Goal: Task Accomplishment & Management: Use online tool/utility

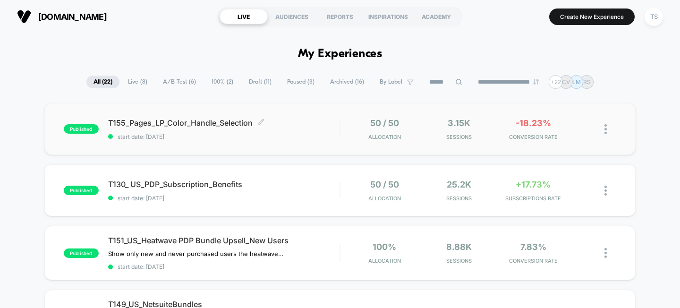
click at [212, 128] on div "T155_Pages_LP_Color_Handle_Selection Click to edit experience details Click to …" at bounding box center [224, 129] width 232 height 22
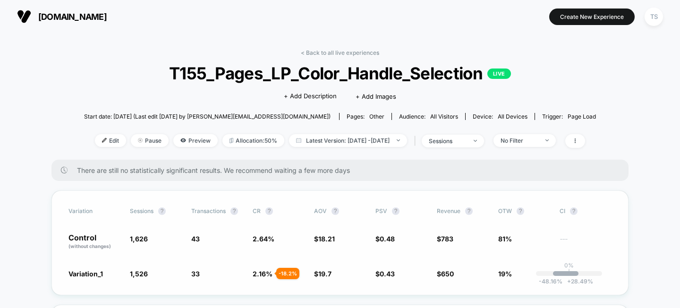
scroll to position [1, 0]
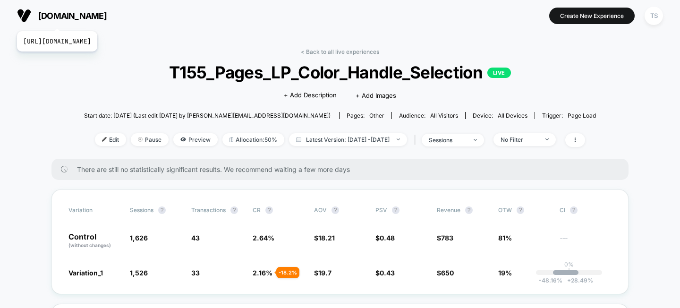
click at [78, 19] on span "[DOMAIN_NAME]" at bounding box center [72, 16] width 68 height 10
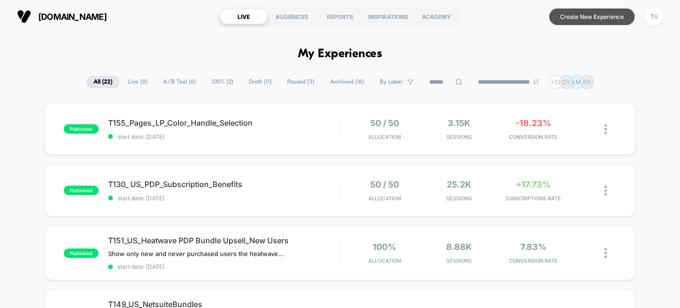
click at [579, 18] on button "Create New Experience" at bounding box center [591, 16] width 85 height 17
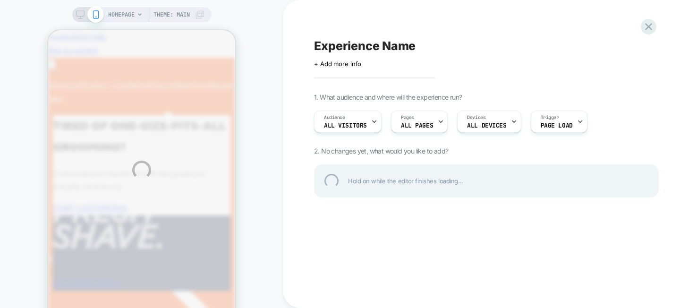
click at [352, 47] on div "Experience Name" at bounding box center [486, 46] width 345 height 14
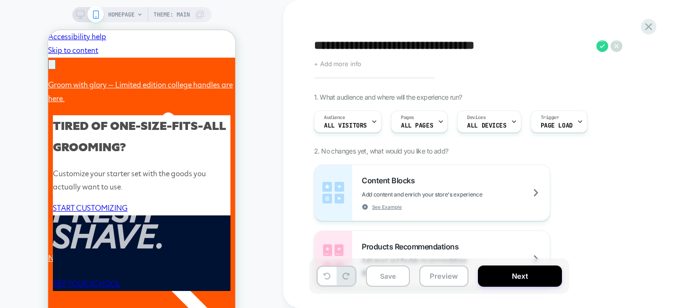
scroll to position [0, 293]
click at [411, 48] on textarea "**********" at bounding box center [471, 46] width 314 height 14
click at [367, 45] on textarea "**********" at bounding box center [471, 46] width 314 height 14
click at [417, 49] on textarea "**********" at bounding box center [471, 46] width 314 height 14
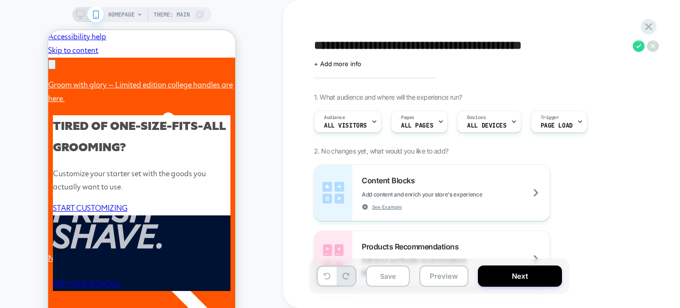
scroll to position [0, 146]
drag, startPoint x: 601, startPoint y: 47, endPoint x: 512, endPoint y: 48, distance: 89.2
click at [512, 48] on textarea "**********" at bounding box center [471, 46] width 314 height 14
type textarea "**********"
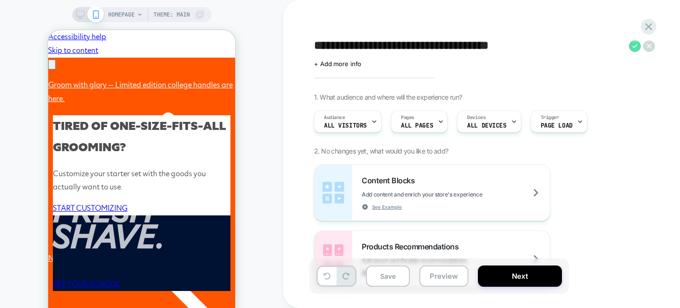
click at [631, 47] on icon at bounding box center [635, 46] width 12 height 12
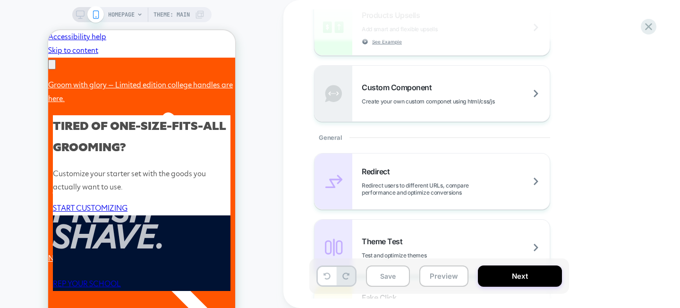
scroll to position [312, 0]
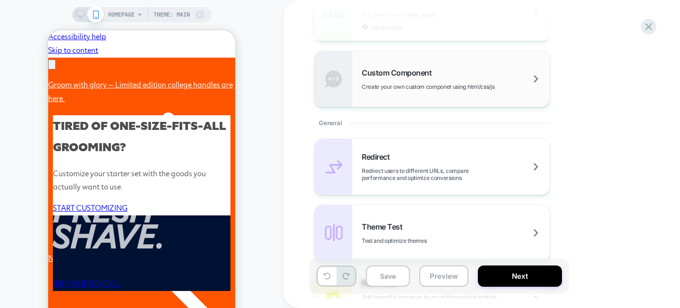
click at [442, 84] on span "Create your own custom componet using html/css/js" at bounding box center [452, 86] width 180 height 7
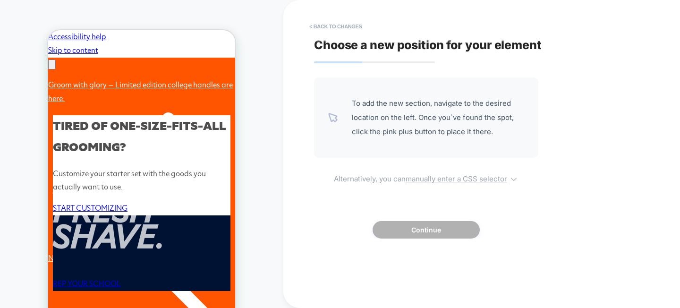
scroll to position [0, 0]
click at [514, 182] on icon at bounding box center [513, 178] width 9 height 9
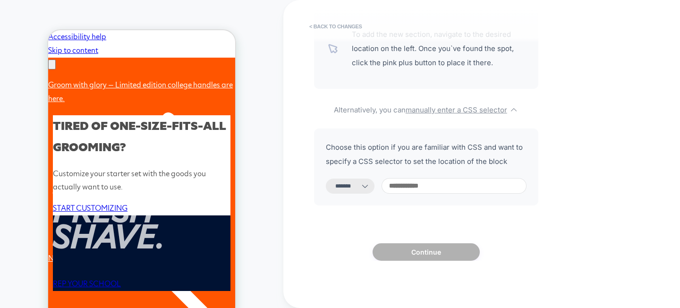
scroll to position [0, 293]
click at [370, 184] on icon at bounding box center [364, 185] width 9 height 9
click at [348, 186] on select "**********" at bounding box center [350, 185] width 49 height 15
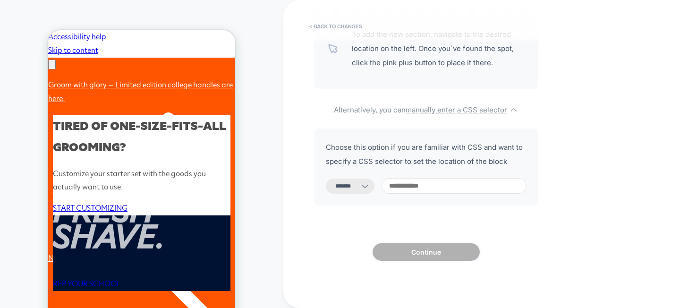
select select "*********"
click at [428, 178] on input at bounding box center [453, 186] width 145 height 16
click at [430, 184] on input at bounding box center [453, 186] width 145 height 16
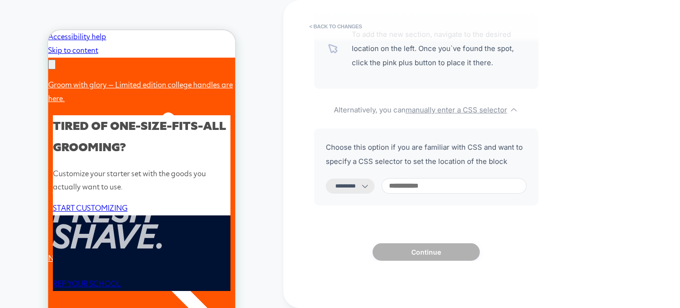
paste input "**********"
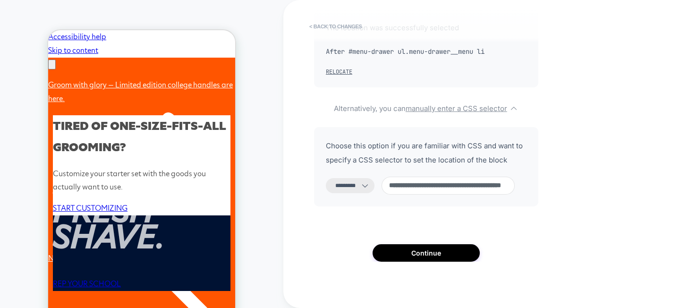
scroll to position [0, 68]
type input "**********"
click at [448, 262] on button "Continue" at bounding box center [425, 252] width 107 height 17
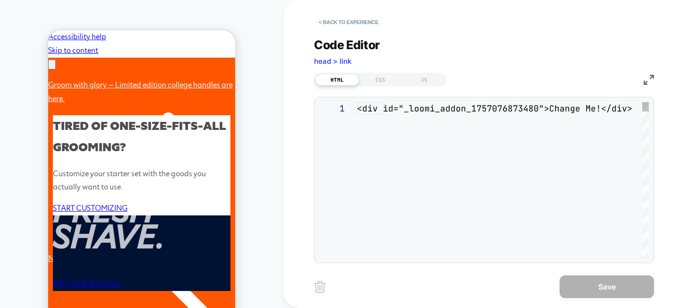
scroll to position [13, 0]
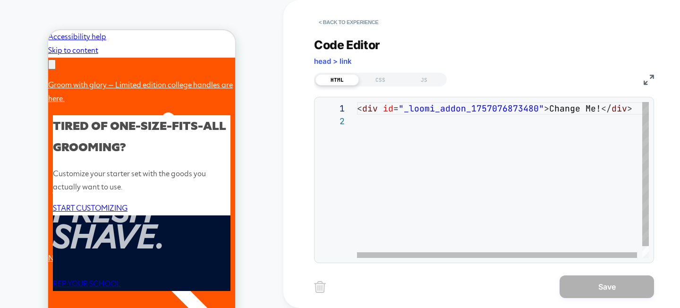
click at [410, 147] on div "< div id = "_loomi_addon_1757076873480" > Change Me! </ div >" at bounding box center [505, 186] width 297 height 169
drag, startPoint x: 597, startPoint y: 107, endPoint x: 543, endPoint y: 108, distance: 53.8
click at [543, 108] on div "< div id = "_loomi_addon_1757076873480" > Change Me! </ div >" at bounding box center [505, 186] width 297 height 169
click at [591, 119] on div "< div id = "_loomi_addon_1757076873480" > Change Me! </ div >" at bounding box center [505, 186] width 297 height 169
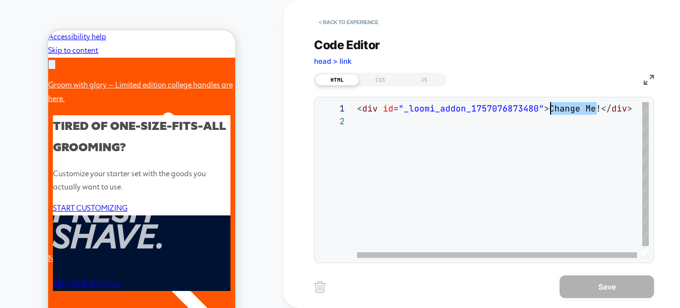
scroll to position [0, 189]
drag, startPoint x: 597, startPoint y: 110, endPoint x: 546, endPoint y: 110, distance: 50.5
click at [546, 110] on div "< div id = "_loomi_addon_1757076873480" > Change Me! </ div >" at bounding box center [505, 186] width 297 height 169
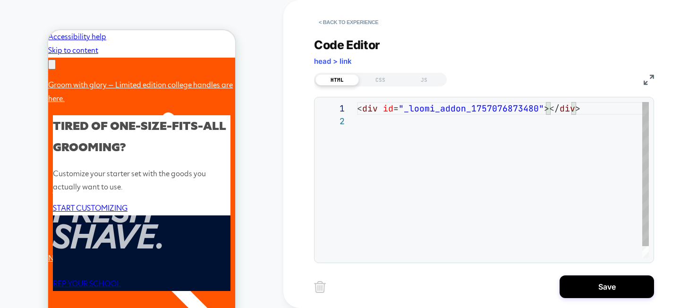
scroll to position [13, 20]
type textarea "**********"
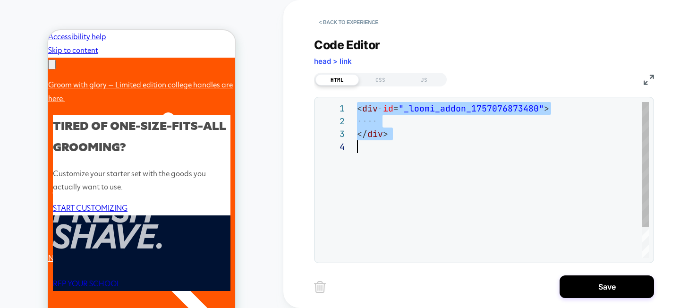
scroll to position [0, 0]
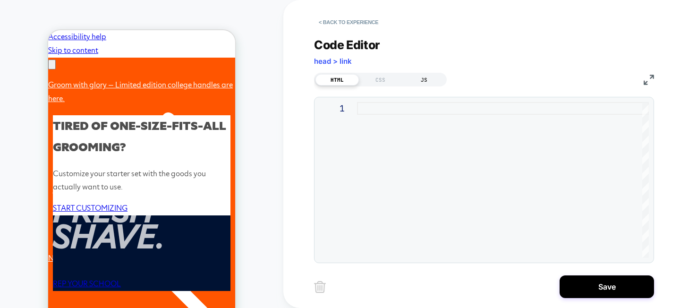
click at [420, 77] on div "JS" at bounding box center [423, 79] width 43 height 11
click at [330, 82] on div "HTML" at bounding box center [336, 79] width 43 height 11
click at [406, 152] on div at bounding box center [503, 180] width 292 height 156
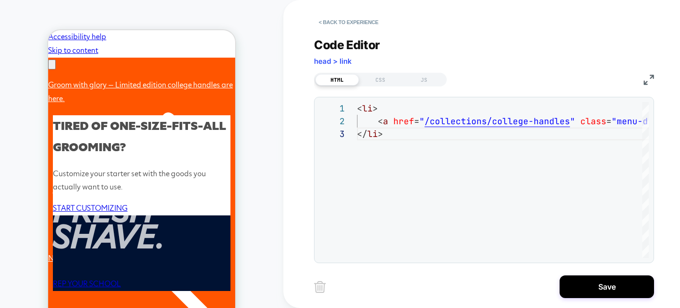
scroll to position [0, 0]
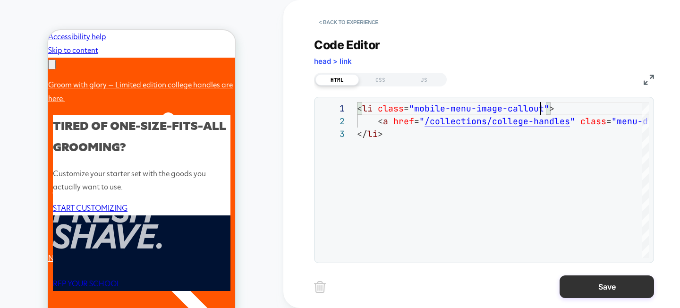
scroll to position [0, 293]
type textarea "**********"
click at [591, 285] on button "Save" at bounding box center [606, 286] width 94 height 23
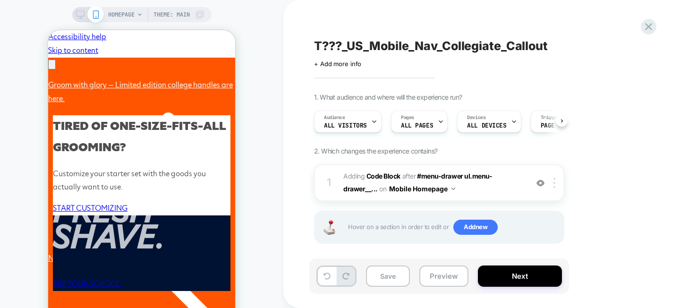
scroll to position [0, 0]
click at [437, 273] on button "Preview" at bounding box center [443, 275] width 49 height 21
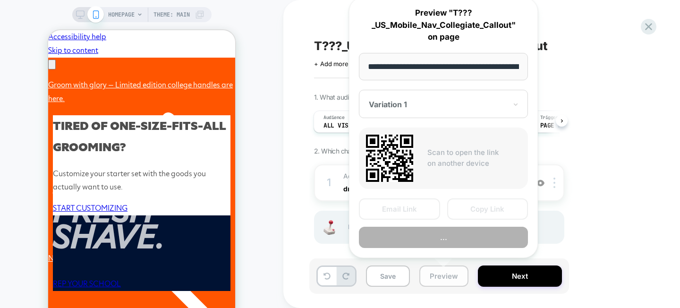
scroll to position [0, 43]
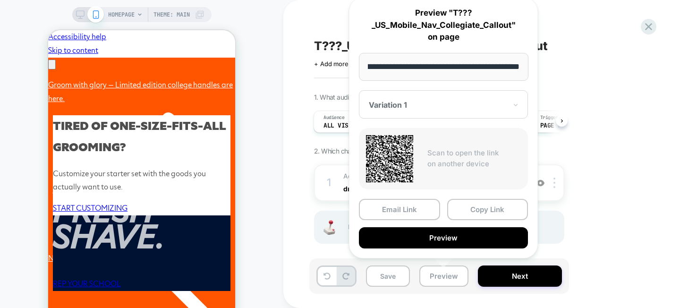
click at [580, 191] on div "1. What audience and where will the experience run? Audience All Visitors Pages…" at bounding box center [486, 180] width 345 height 174
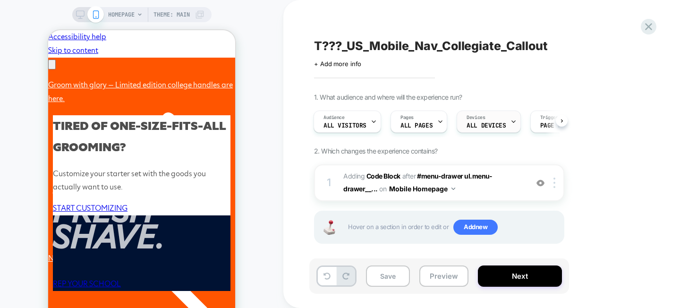
click at [497, 117] on div "Devices ALL DEVICES" at bounding box center [486, 121] width 58 height 21
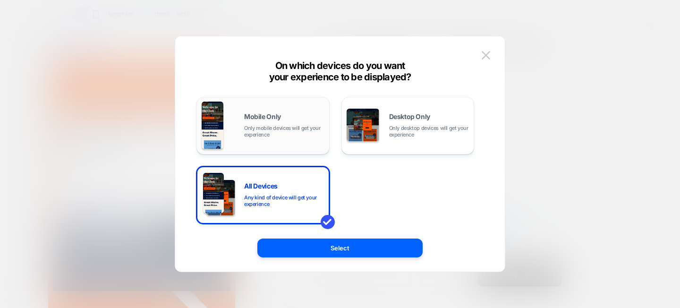
click at [283, 115] on div "Mobile Only Only mobile devices will get your experience" at bounding box center [284, 125] width 80 height 25
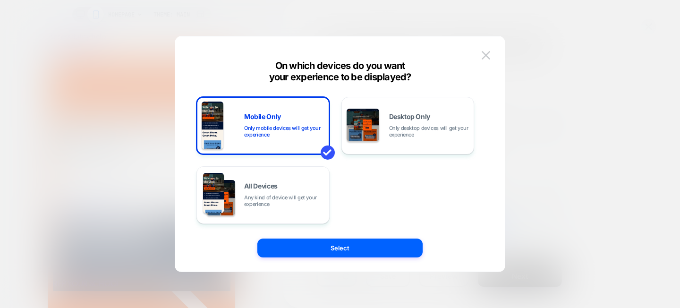
click at [362, 250] on button "Select" at bounding box center [339, 247] width 165 height 19
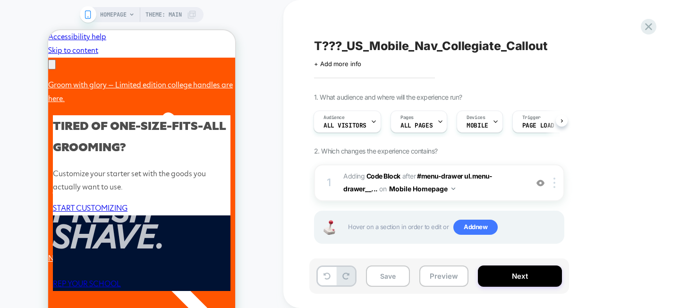
scroll to position [6, 0]
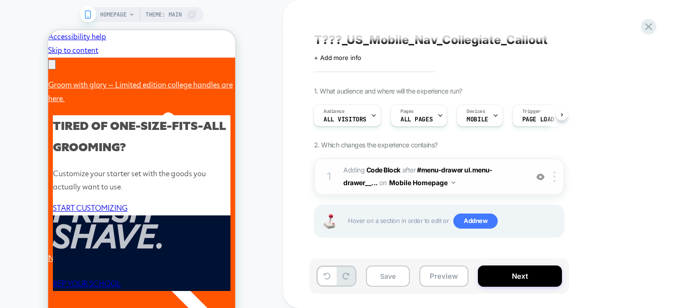
click at [448, 181] on button "Mobile Homepage" at bounding box center [422, 183] width 66 height 14
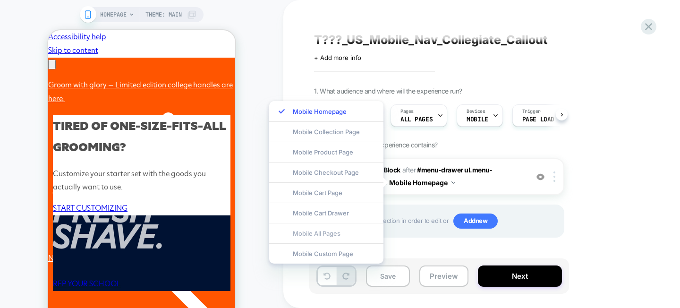
scroll to position [0, 146]
click at [342, 230] on div "Mobile All Pages" at bounding box center [326, 233] width 114 height 20
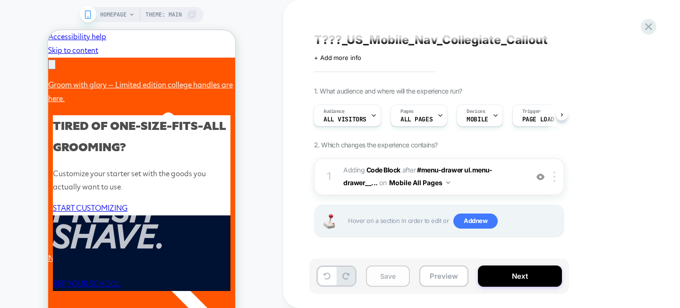
click at [393, 275] on button "Save" at bounding box center [388, 275] width 44 height 21
click at [448, 279] on button "Preview" at bounding box center [443, 275] width 49 height 21
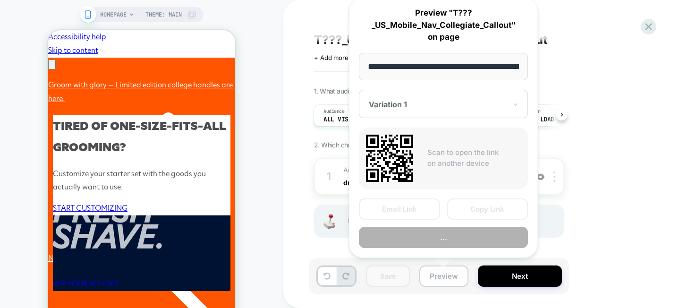
scroll to position [0, 43]
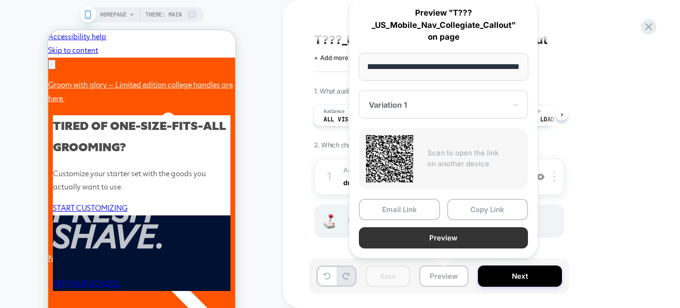
click at [438, 237] on button "Preview" at bounding box center [443, 237] width 169 height 21
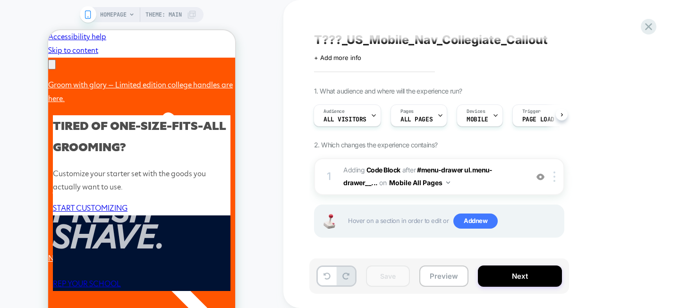
scroll to position [0, 146]
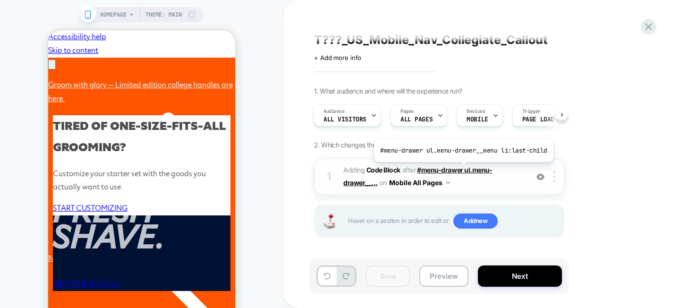
click at [460, 168] on span "#menu-drawer ul.menu-drawer__..." at bounding box center [417, 176] width 149 height 21
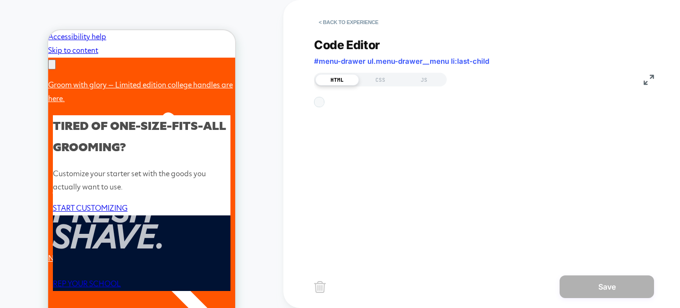
scroll to position [127, 0]
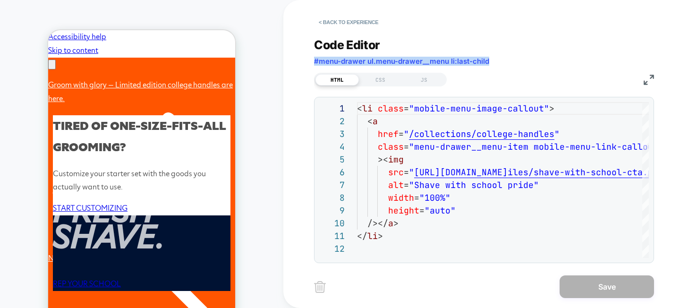
drag, startPoint x: 498, startPoint y: 59, endPoint x: 316, endPoint y: 59, distance: 182.2
click at [316, 59] on div "Code Editor #menu-drawer ul.menu-drawer__menu li:last-child" at bounding box center [484, 54] width 340 height 33
copy span "#menu-drawer ul.menu-drawer__menu li:last-child"
click at [340, 19] on button "< Back to experience" at bounding box center [348, 22] width 69 height 15
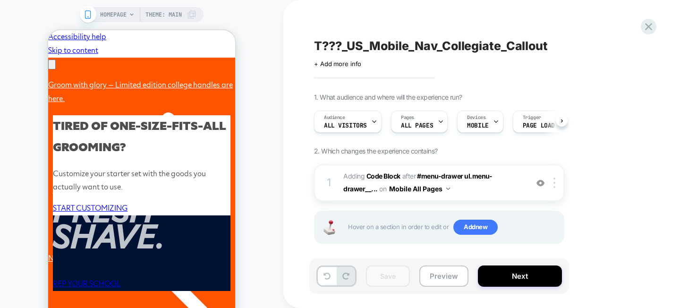
scroll to position [0, 0]
click at [476, 186] on span "Adding Code Block AFTER #menu-drawer ul.menu-drawer__... #menu-drawer ul.menu-d…" at bounding box center [433, 182] width 180 height 25
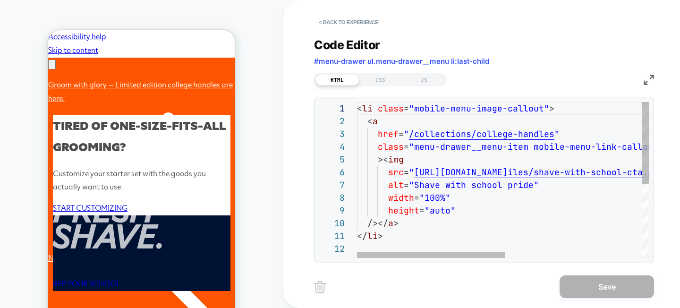
scroll to position [0, 293]
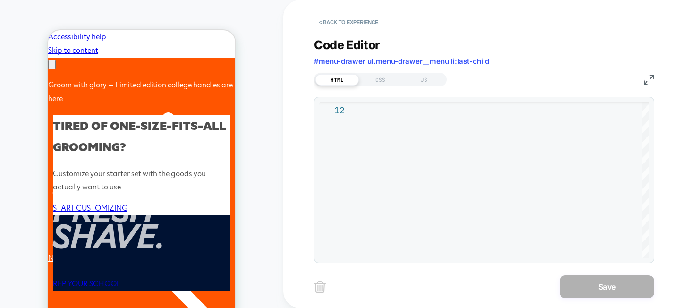
click at [450, 58] on span "#menu-drawer ul.menu-drawer__menu li:last-child" at bounding box center [401, 61] width 175 height 9
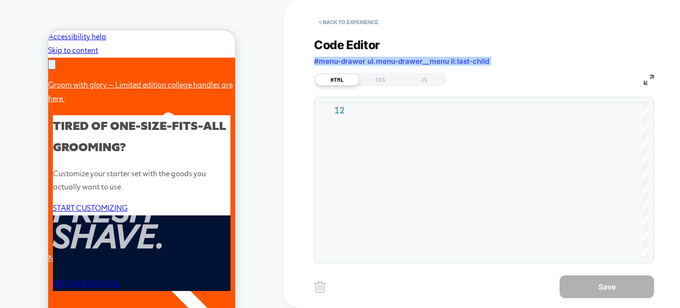
click at [450, 58] on span "#menu-drawer ul.menu-drawer__menu li:last-child" at bounding box center [401, 61] width 175 height 9
click at [346, 25] on button "< Back to experience" at bounding box center [348, 22] width 69 height 15
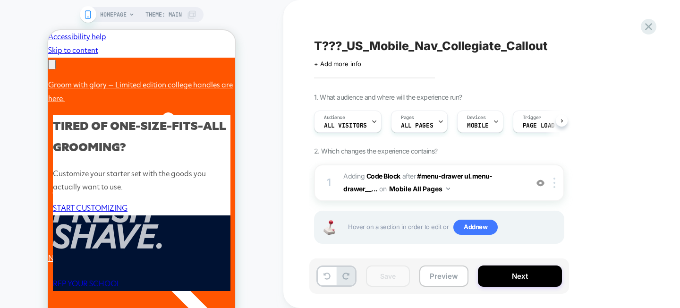
scroll to position [0, 0]
click at [554, 185] on img at bounding box center [554, 183] width 2 height 10
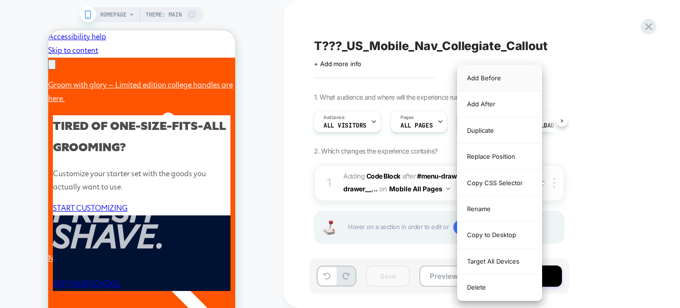
scroll to position [0, 146]
click at [475, 160] on div "Replace Position" at bounding box center [499, 157] width 84 height 26
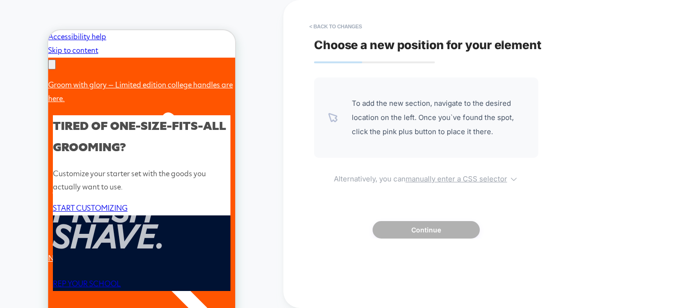
click at [475, 180] on u "manually enter a CSS selector" at bounding box center [456, 178] width 101 height 9
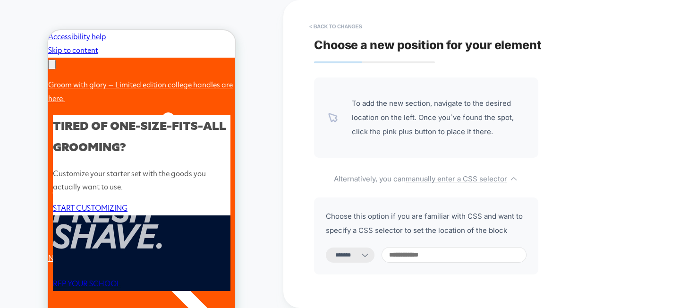
scroll to position [0, 293]
click at [370, 252] on icon at bounding box center [364, 254] width 9 height 9
click at [368, 259] on select "**********" at bounding box center [350, 254] width 49 height 15
select select "*********"
click at [447, 249] on input at bounding box center [453, 255] width 145 height 16
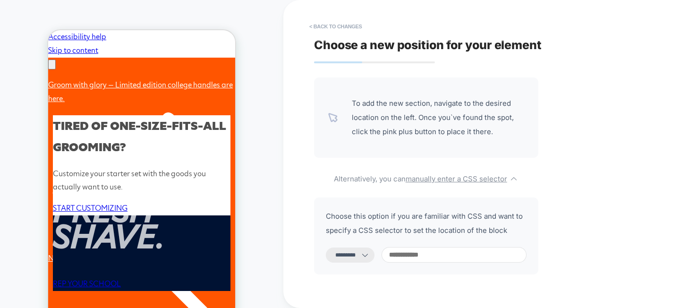
paste input "**********"
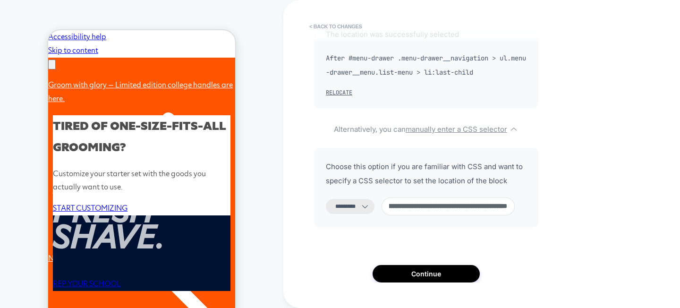
scroll to position [62, 0]
type input "**********"
click at [444, 271] on button "Continue" at bounding box center [425, 272] width 107 height 17
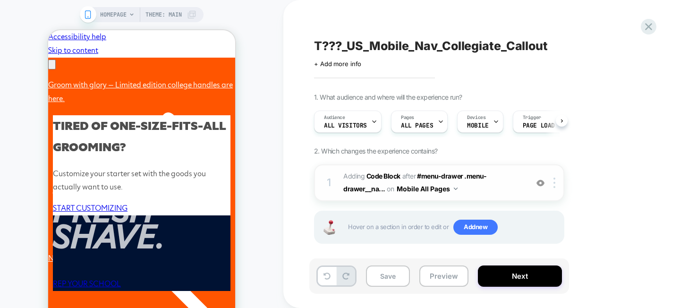
scroll to position [0, 0]
click at [392, 278] on button "Save" at bounding box center [388, 275] width 44 height 21
click at [454, 278] on button "Preview" at bounding box center [443, 275] width 49 height 21
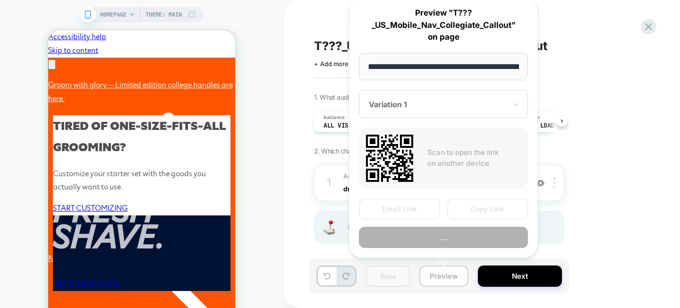
scroll to position [0, 43]
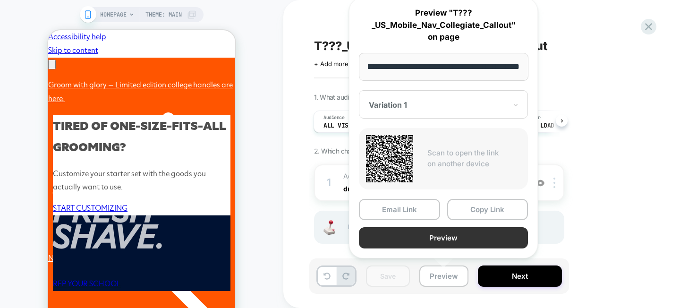
click at [443, 239] on button "Preview" at bounding box center [443, 237] width 169 height 21
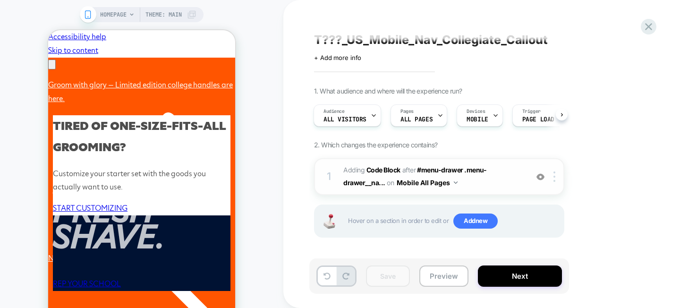
scroll to position [0, 146]
click at [517, 277] on button "Next" at bounding box center [520, 275] width 84 height 21
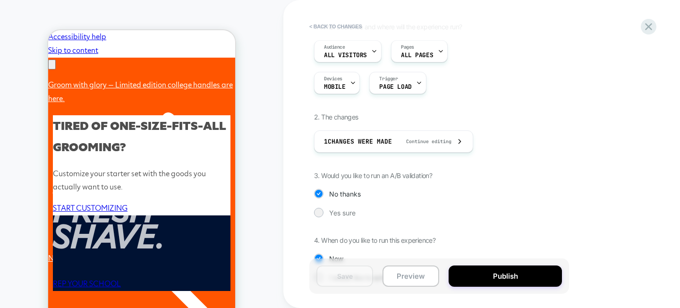
scroll to position [119, 0]
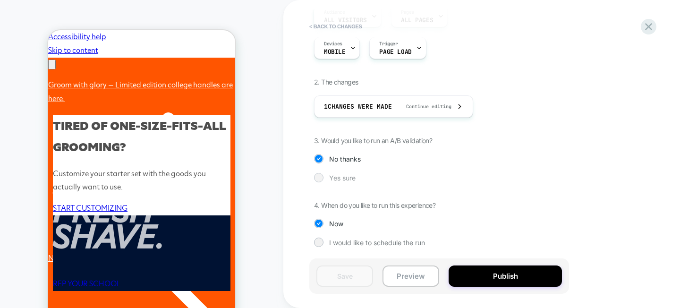
click at [319, 176] on div at bounding box center [318, 177] width 7 height 7
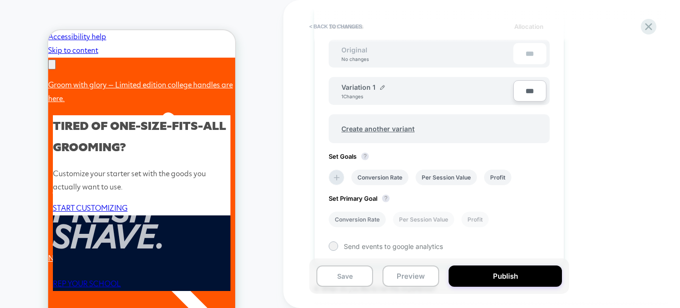
scroll to position [295, 0]
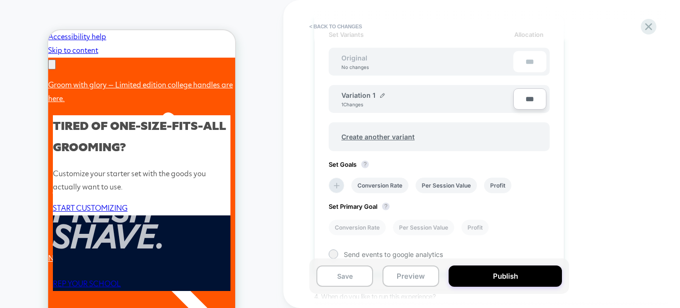
click at [374, 97] on span "Variation 1" at bounding box center [358, 95] width 34 height 8
click at [380, 96] on img at bounding box center [382, 95] width 5 height 5
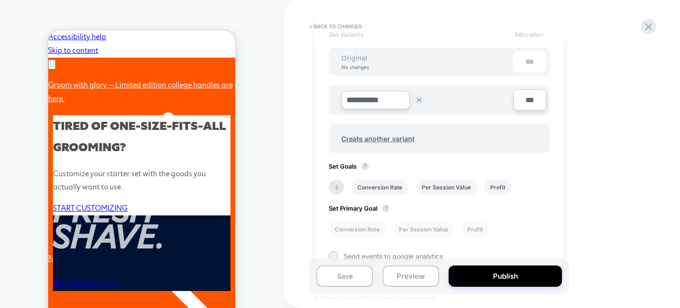
click at [380, 101] on input "**********" at bounding box center [375, 100] width 68 height 18
type input "**********"
click at [433, 103] on button "Save" at bounding box center [444, 100] width 31 height 14
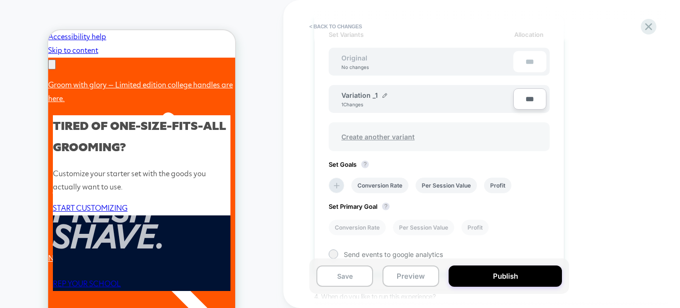
click at [377, 135] on span "Create another variant" at bounding box center [378, 137] width 92 height 22
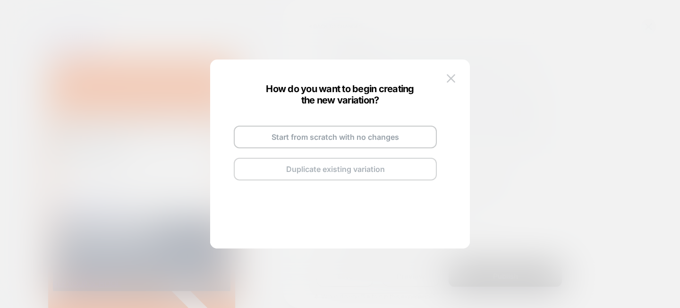
scroll to position [0, 146]
click at [334, 172] on button "Duplicate existing variation" at bounding box center [335, 169] width 203 height 23
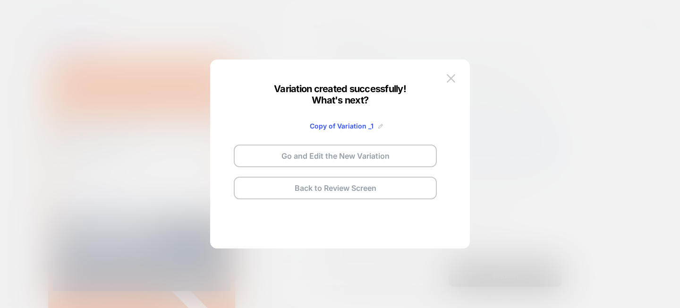
click at [379, 126] on img at bounding box center [380, 126] width 5 height 5
drag, startPoint x: 327, startPoint y: 126, endPoint x: 251, endPoint y: 119, distance: 76.3
click at [256, 122] on div "**********" at bounding box center [335, 152] width 222 height 111
click at [343, 126] on input "**********" at bounding box center [323, 126] width 68 height 18
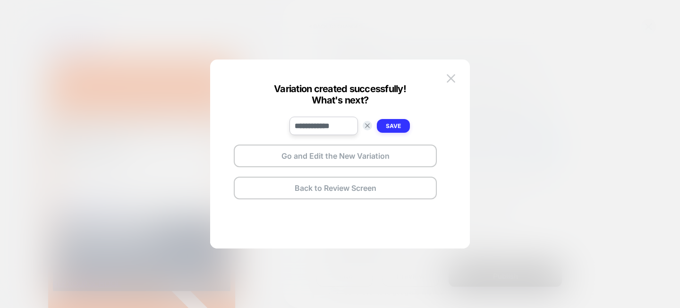
type input "**********"
click at [391, 128] on strong "Save" at bounding box center [393, 125] width 15 height 7
click at [347, 163] on button "Go and Edit the New Variation" at bounding box center [335, 155] width 203 height 23
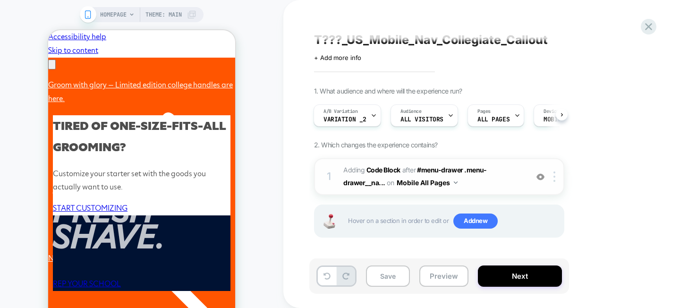
scroll to position [0, 293]
click at [555, 178] on div at bounding box center [556, 176] width 16 height 10
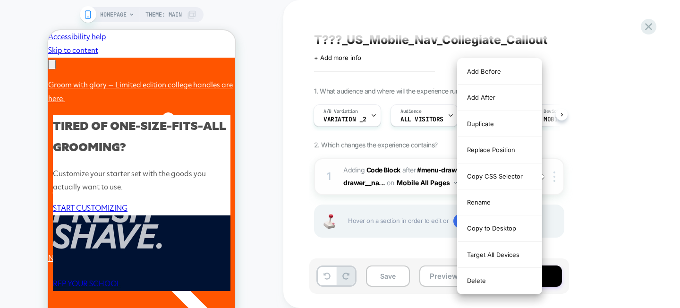
scroll to position [0, 0]
click at [389, 183] on span "on" at bounding box center [390, 183] width 7 height 12
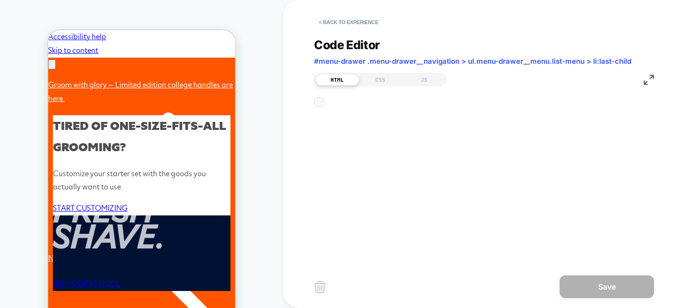
scroll to position [127, 0]
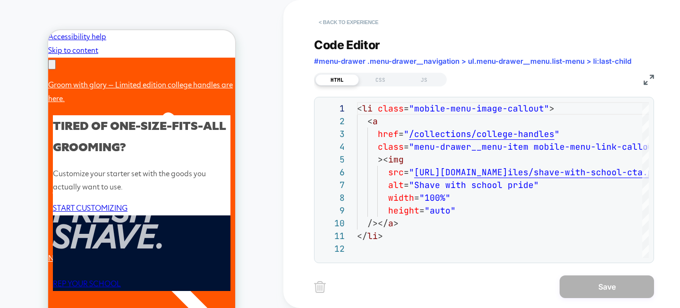
click at [354, 21] on button "< Back to experience" at bounding box center [348, 22] width 69 height 15
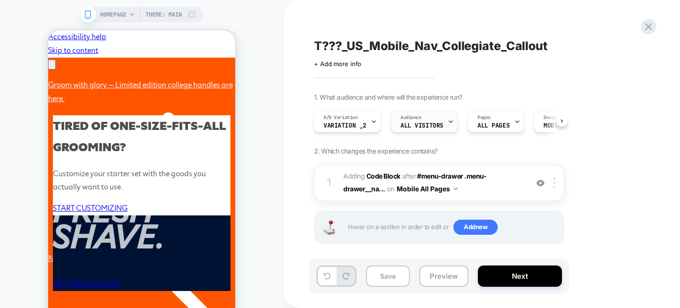
scroll to position [6, 0]
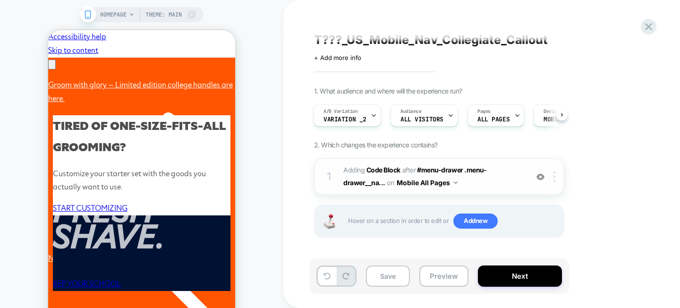
click at [459, 181] on span "Adding Code Block AFTER #menu-drawer .menu-drawer__na... #menu-drawer .menu-dra…" at bounding box center [433, 176] width 180 height 25
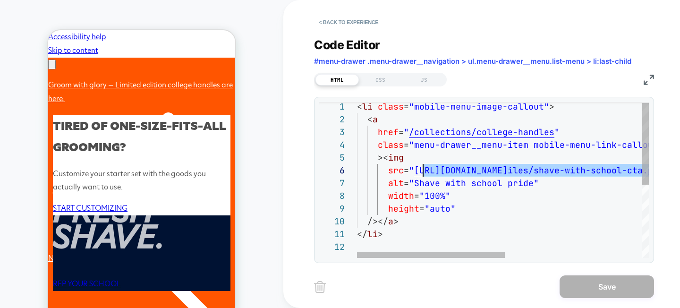
scroll to position [64, 56]
drag, startPoint x: 617, startPoint y: 171, endPoint x: 412, endPoint y: 174, distance: 205.4
click at [412, 174] on div "< li class = "mobile-menu-image-callout" > < a href = " /collections/college-ha…" at bounding box center [638, 248] width 562 height 296
type textarea "**********"
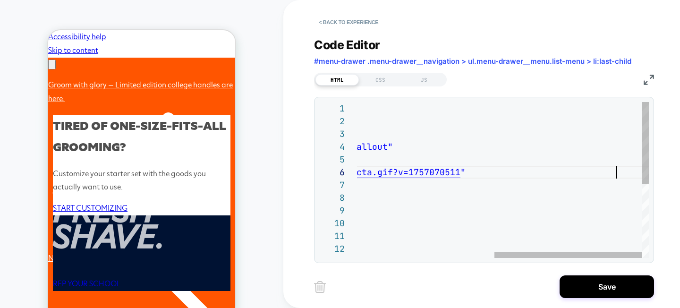
scroll to position [0, 0]
click at [443, 179] on div "< li class = "mobile-menu-image-callout" > < a href = " /collections/college-ha…" at bounding box center [367, 250] width 562 height 296
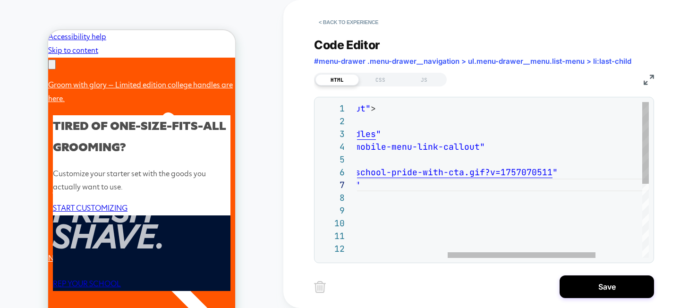
scroll to position [76, 0]
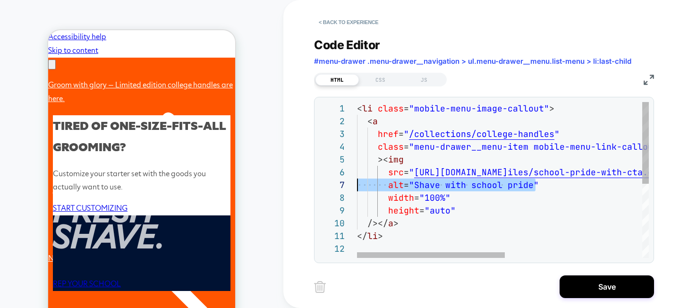
drag, startPoint x: 440, startPoint y: 184, endPoint x: 297, endPoint y: 180, distance: 142.6
click at [357, 180] on div "< li class = "mobile-menu-image-callout" > < a href = " /collections/college-ha…" at bounding box center [638, 250] width 562 height 296
click at [503, 196] on div "< li class = "mobile-menu-image-callout" > < a href = " /collections/college-ha…" at bounding box center [638, 250] width 562 height 296
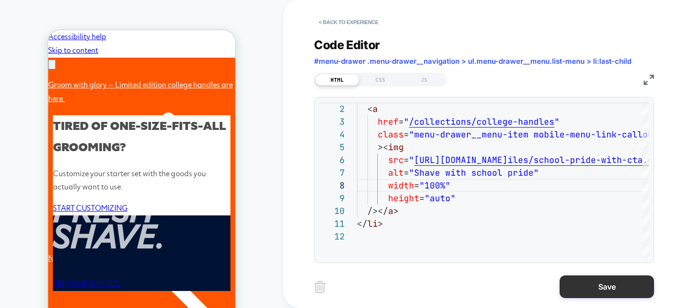
click at [592, 285] on button "Save" at bounding box center [606, 286] width 94 height 23
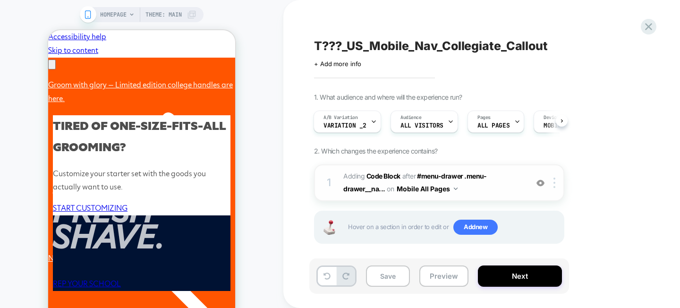
scroll to position [6, 0]
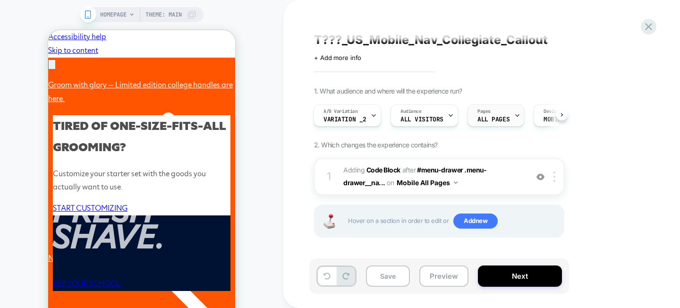
click at [504, 117] on span "ALL PAGES" at bounding box center [493, 119] width 32 height 7
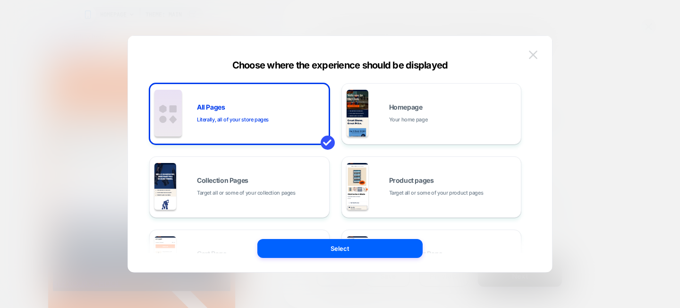
click at [534, 53] on img at bounding box center [533, 55] width 8 height 8
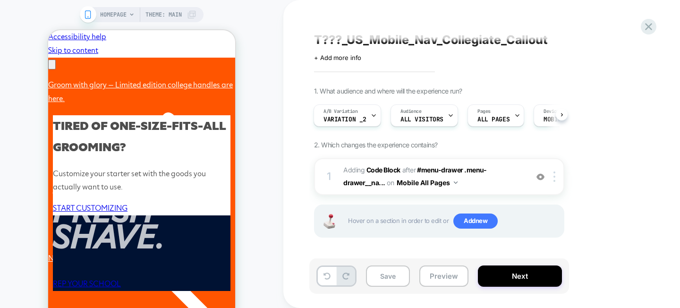
scroll to position [0, 293]
click at [369, 112] on div "A/B Variation Variation _2" at bounding box center [345, 115] width 62 height 21
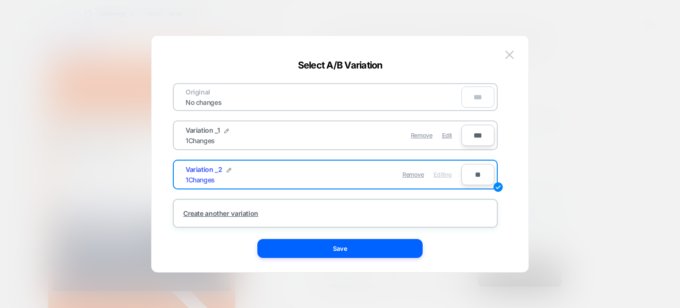
scroll to position [0, 0]
click at [376, 93] on div "Original No changes ***" at bounding box center [335, 97] width 325 height 28
click at [479, 172] on input "**" at bounding box center [477, 174] width 33 height 21
type input "***"
type input "**"
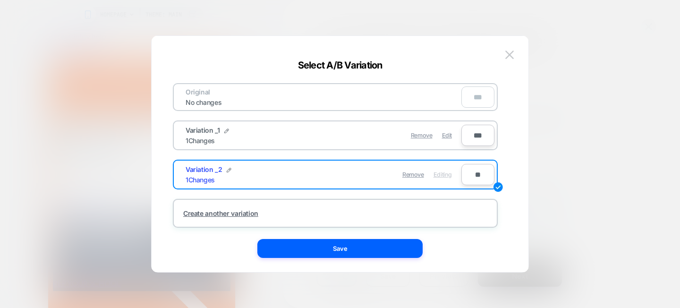
type input "**"
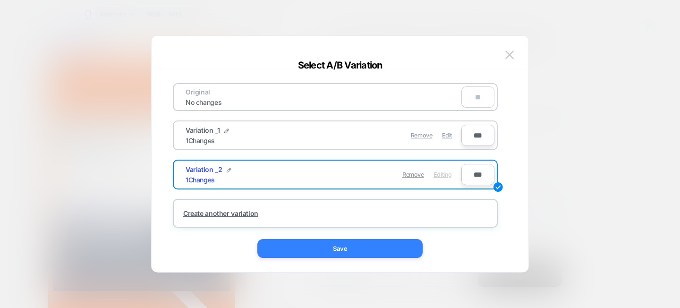
scroll to position [0, 146]
type input "***"
click at [353, 247] on button "Save" at bounding box center [339, 248] width 165 height 19
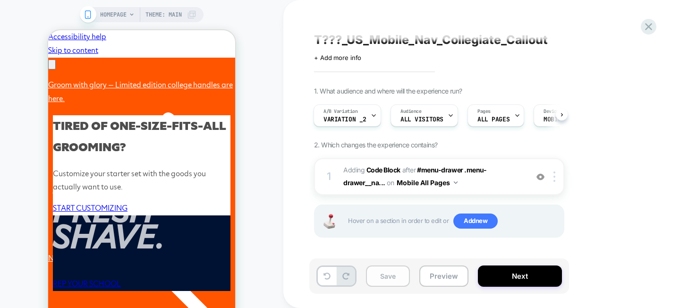
click at [390, 271] on button "Save" at bounding box center [388, 275] width 44 height 21
click at [500, 284] on button "Next" at bounding box center [520, 275] width 84 height 21
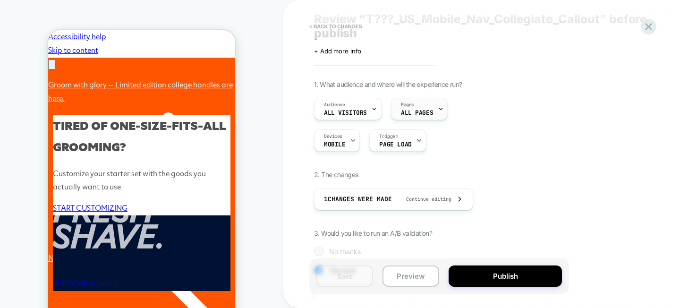
scroll to position [35, 0]
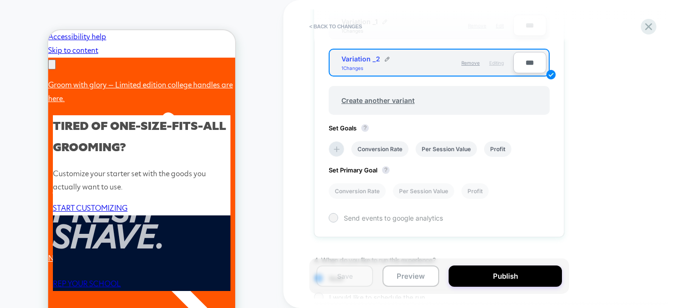
click at [331, 222] on div "Send events to google analytics" at bounding box center [439, 217] width 221 height 9
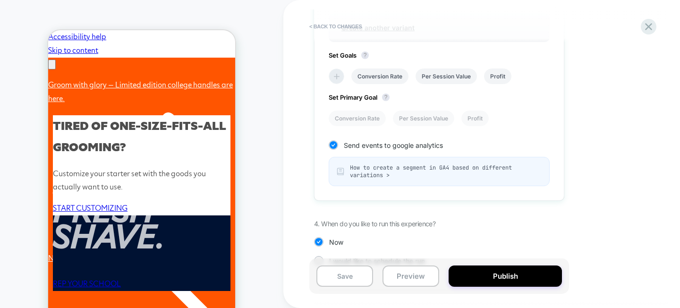
click at [337, 79] on icon at bounding box center [336, 76] width 9 height 9
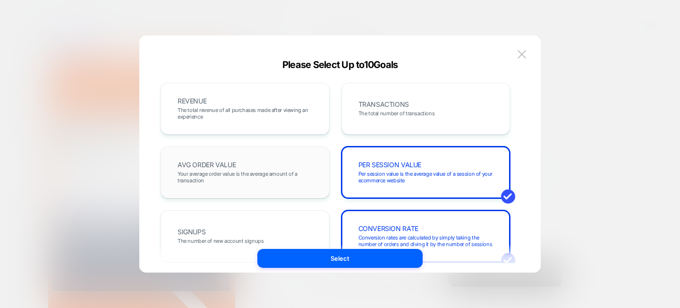
click at [244, 161] on div "AVG ORDER VALUE Your average order value is the average amount of a transaction" at bounding box center [244, 172] width 149 height 32
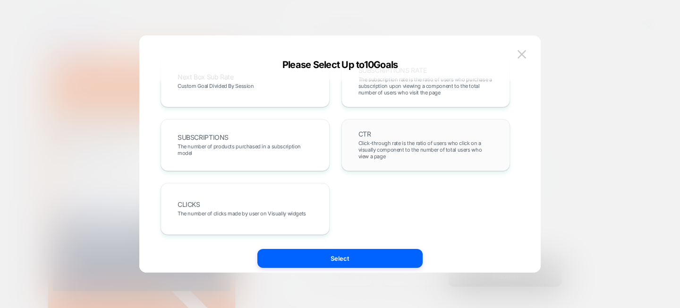
scroll to position [0, 293]
click at [400, 154] on span "Click-through rate is the ratio of users who click on a visually component to t…" at bounding box center [425, 150] width 135 height 20
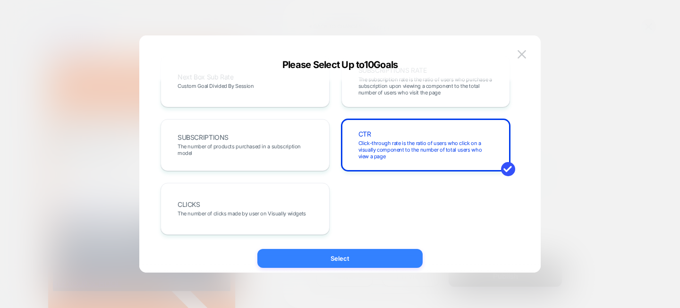
click at [366, 262] on button "Select" at bounding box center [339, 258] width 165 height 19
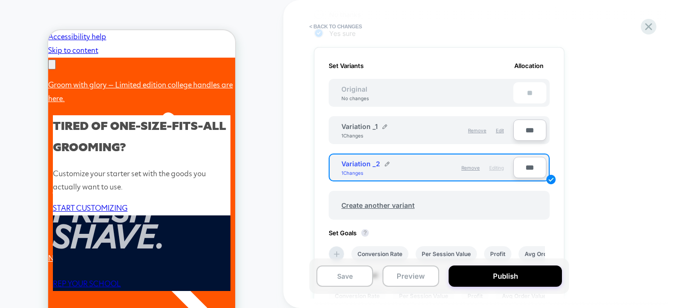
scroll to position [173, 0]
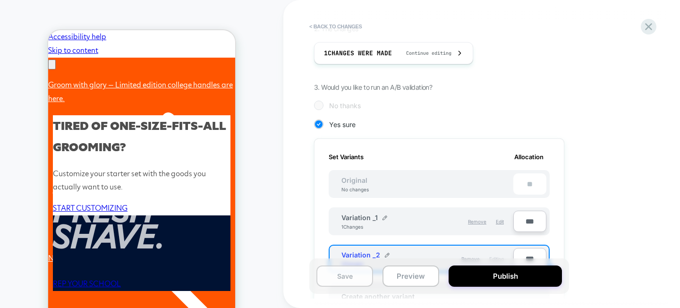
click at [347, 277] on button "Save" at bounding box center [344, 275] width 57 height 21
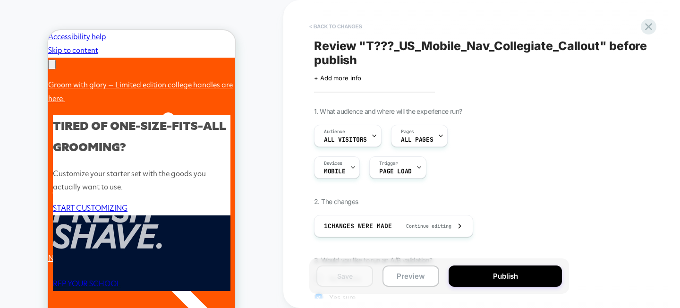
click at [327, 27] on button "< Back to changes" at bounding box center [335, 26] width 62 height 15
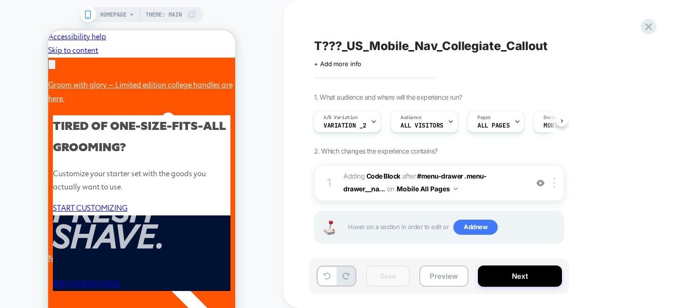
scroll to position [0, 146]
click at [454, 279] on button "Preview" at bounding box center [443, 275] width 49 height 21
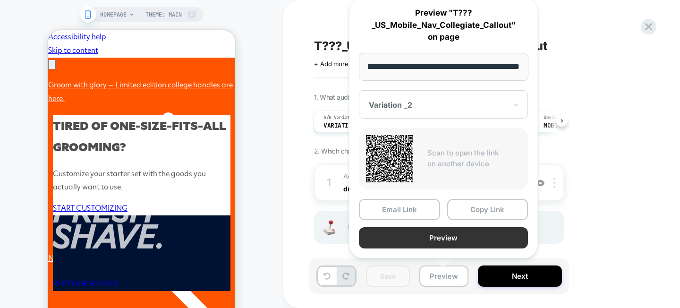
scroll to position [0, 0]
click at [424, 234] on button "Preview" at bounding box center [443, 237] width 169 height 21
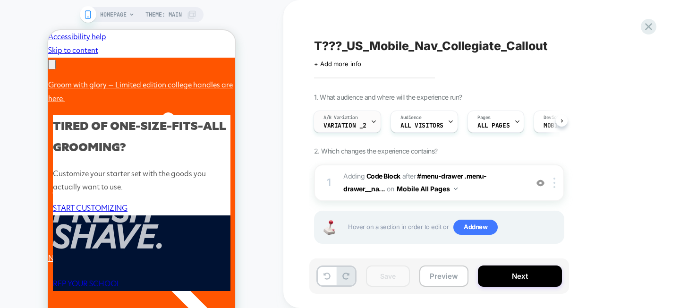
click at [363, 123] on span "Variation _2" at bounding box center [344, 125] width 43 height 7
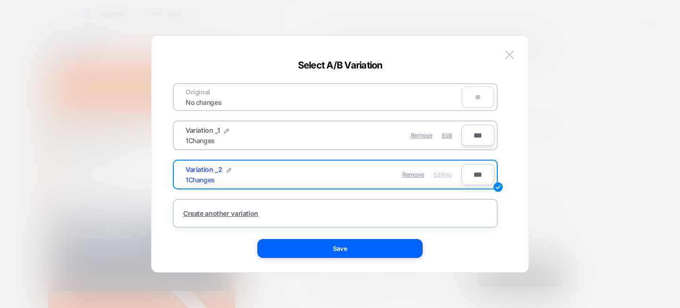
click at [243, 138] on div "Variation _1 1 Changes" at bounding box center [255, 135] width 138 height 18
click at [507, 56] on img at bounding box center [509, 55] width 8 height 8
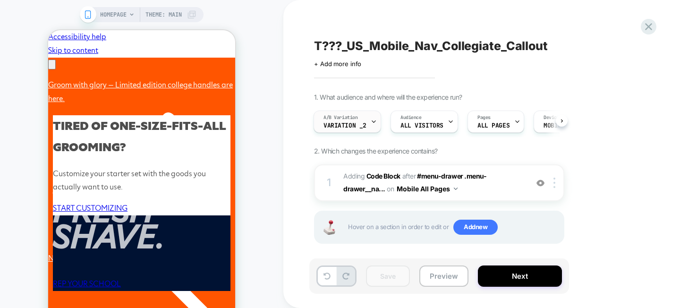
click at [374, 117] on div at bounding box center [374, 121] width 6 height 21
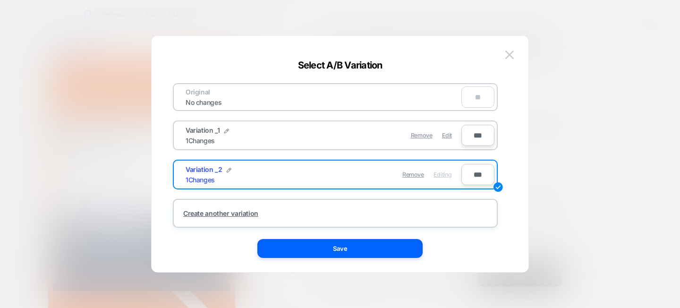
click at [211, 141] on div "1 Changes" at bounding box center [200, 140] width 29 height 8
click at [449, 134] on span "Edit" at bounding box center [447, 135] width 10 height 7
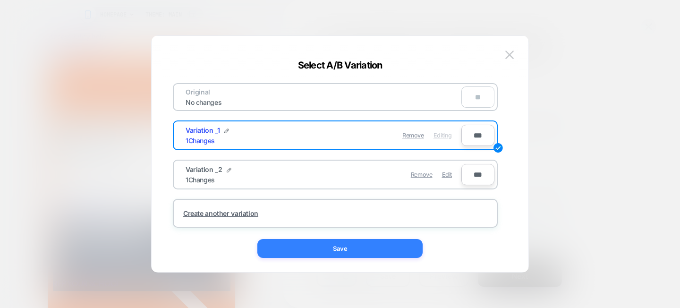
click at [363, 254] on button "Save" at bounding box center [339, 248] width 165 height 19
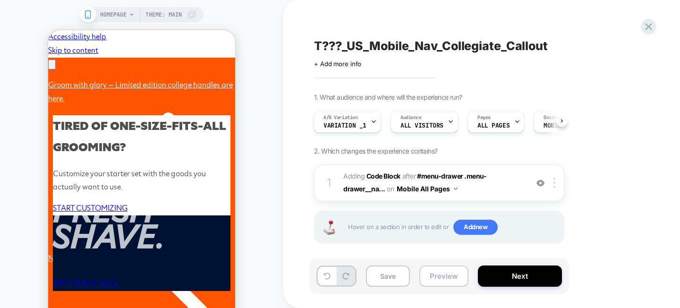
click at [447, 274] on button "Preview" at bounding box center [443, 275] width 49 height 21
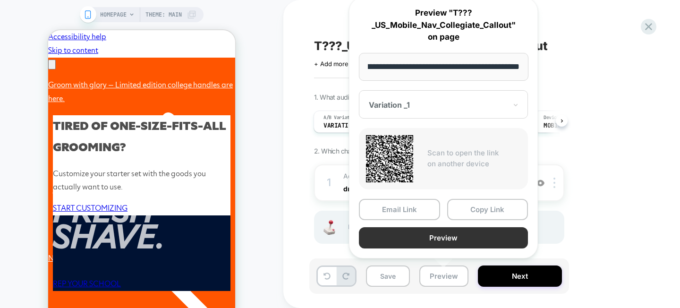
scroll to position [0, 0]
click at [462, 229] on button "Preview" at bounding box center [443, 237] width 169 height 21
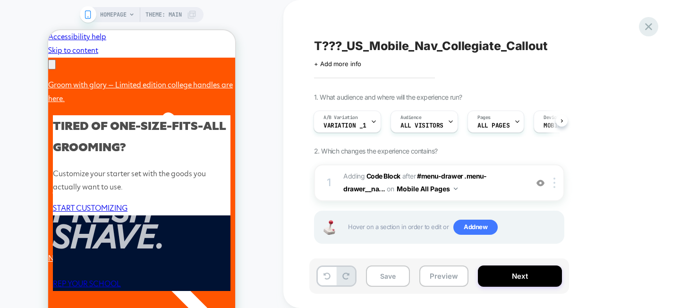
scroll to position [0, 146]
click at [648, 23] on icon at bounding box center [648, 26] width 13 height 13
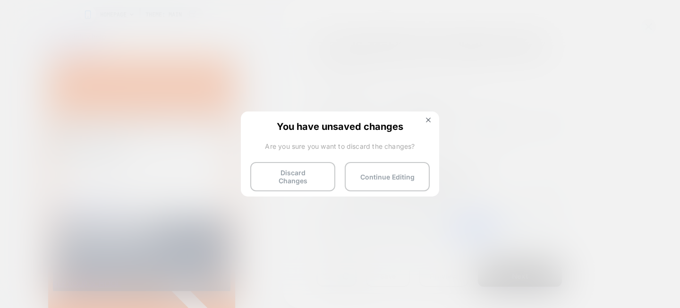
click at [428, 120] on img at bounding box center [428, 120] width 5 height 5
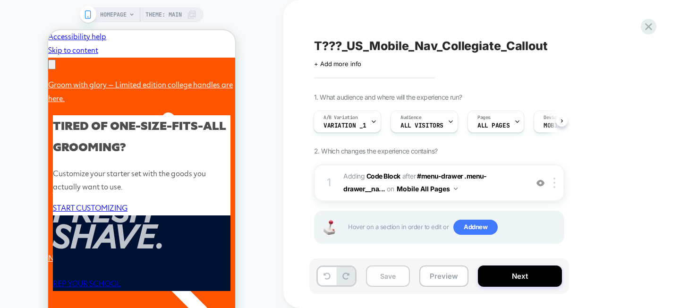
click at [388, 281] on button "Save" at bounding box center [388, 275] width 44 height 21
click at [642, 25] on icon at bounding box center [648, 26] width 13 height 13
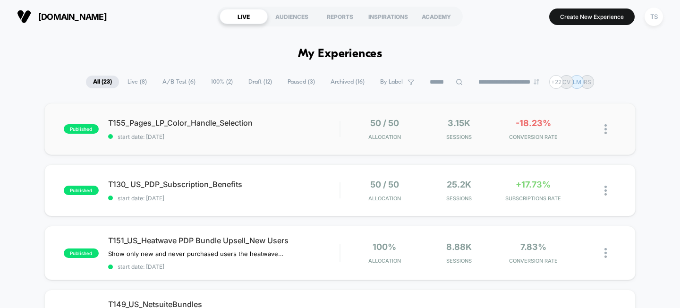
scroll to position [2, 0]
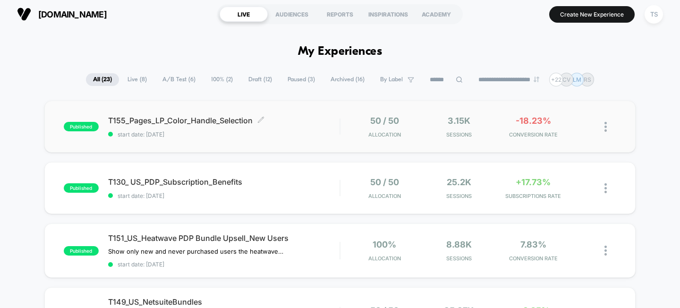
click at [202, 129] on div "T155_Pages_LP_Color_Handle_Selection Click to edit experience details Click to …" at bounding box center [224, 127] width 232 height 22
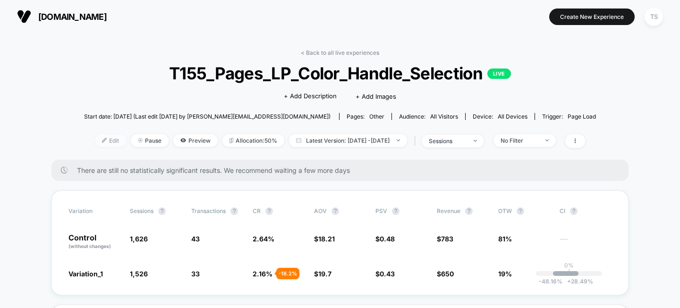
click at [102, 139] on img at bounding box center [104, 140] width 5 height 5
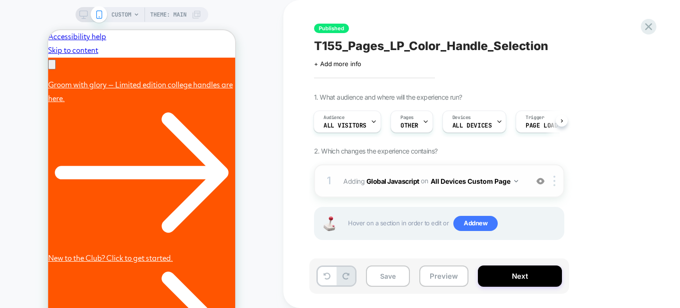
scroll to position [0, 146]
click at [425, 125] on div at bounding box center [426, 121] width 6 height 21
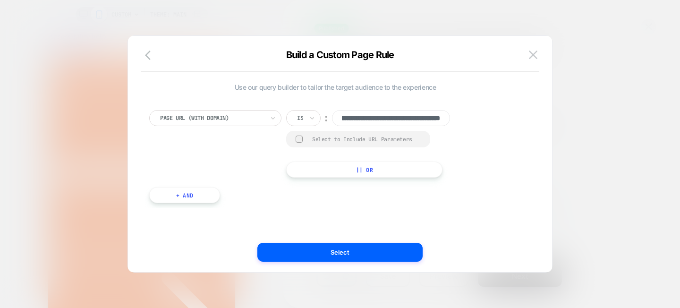
scroll to position [0, 0]
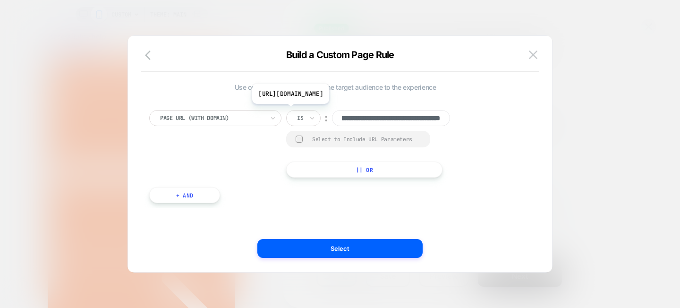
click at [384, 111] on input "**********" at bounding box center [391, 118] width 118 height 16
click at [384, 112] on input "**********" at bounding box center [391, 118] width 118 height 16
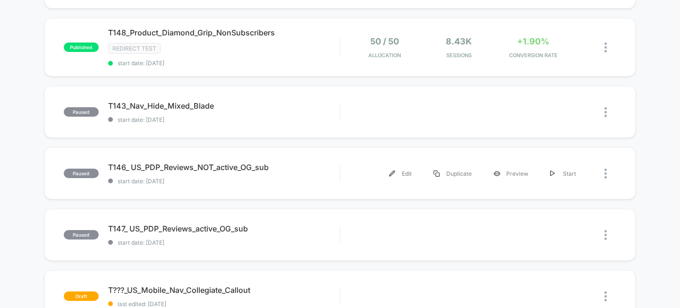
scroll to position [626, 0]
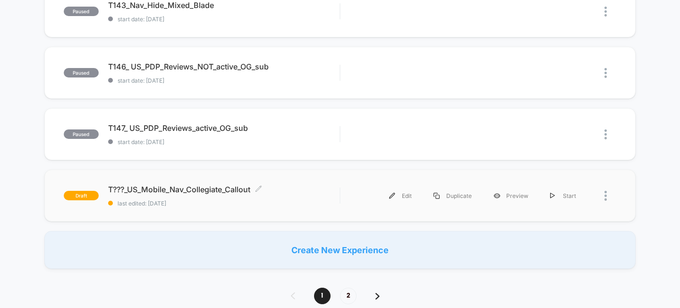
click at [222, 185] on span "T???_US_Mobile_Nav_Collegiate_Callout Click to edit experience details" at bounding box center [224, 189] width 232 height 9
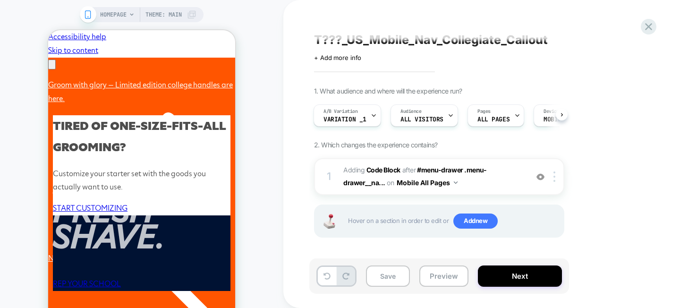
scroll to position [0, 293]
